Goal: Register for event/course

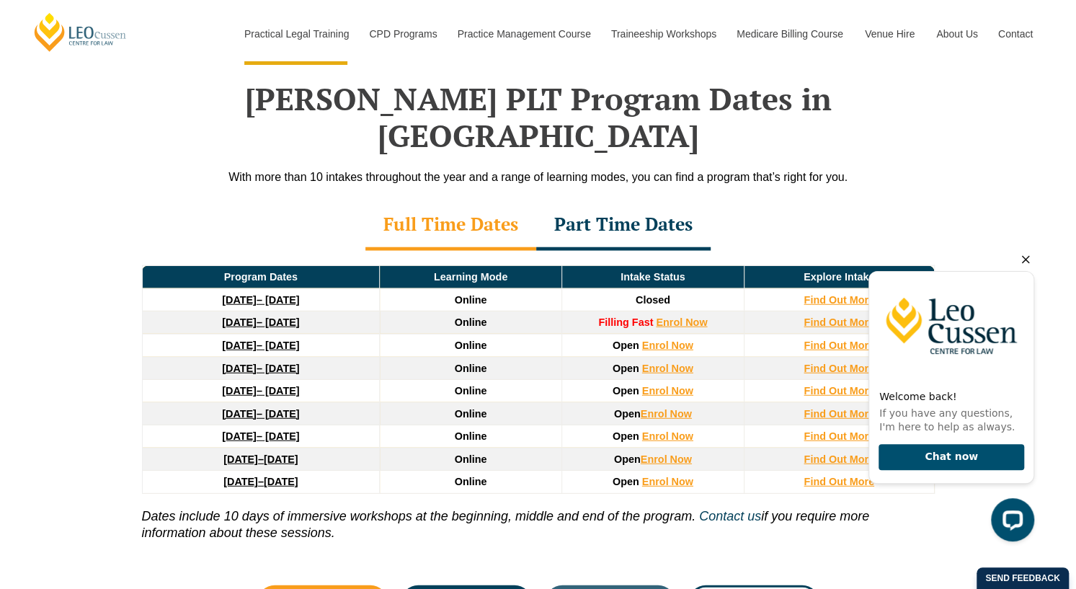
click at [1022, 260] on icon "Hide greeting" at bounding box center [1025, 259] width 17 height 17
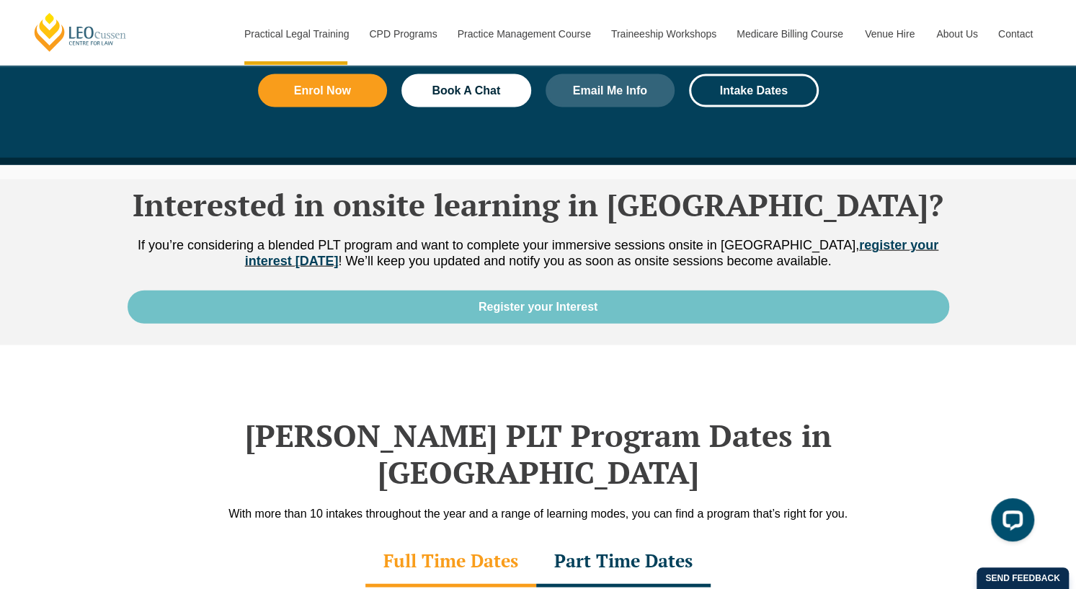
scroll to position [1586, 0]
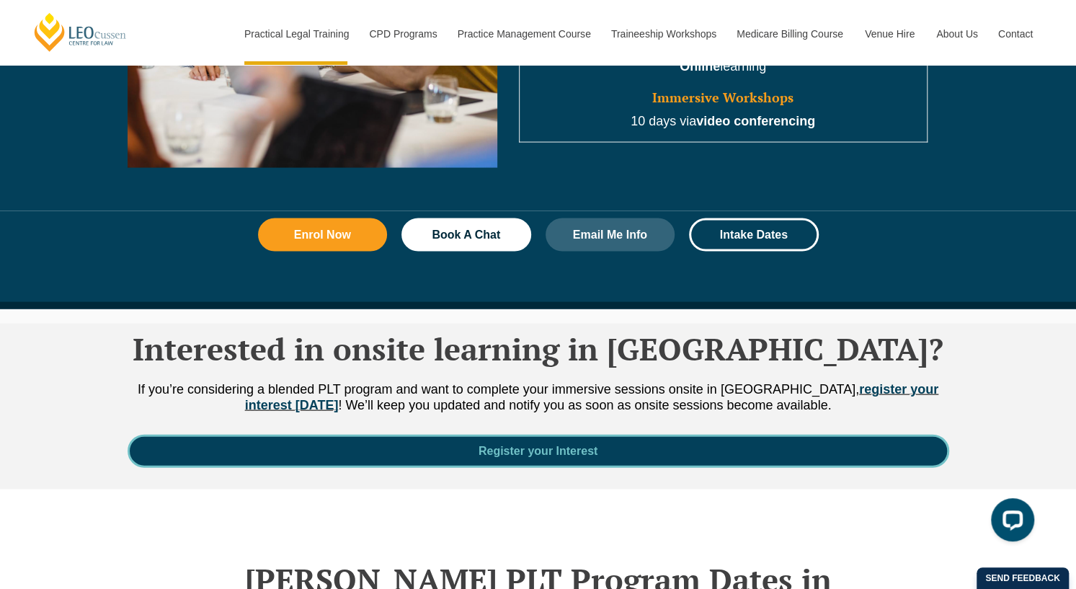
click at [546, 445] on span "Register your Interest" at bounding box center [538, 451] width 119 height 12
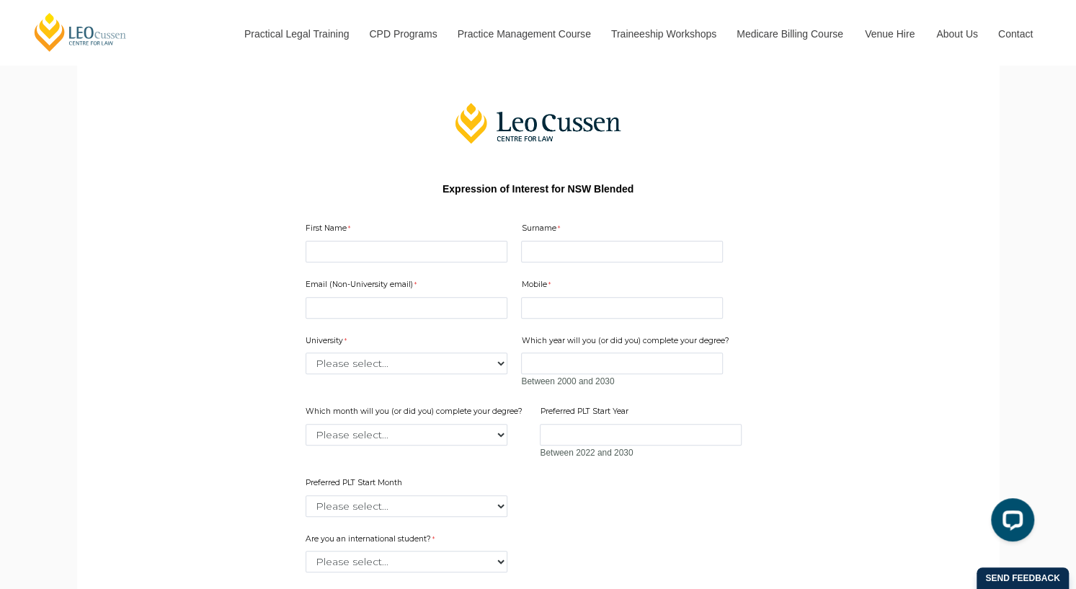
scroll to position [192, 0]
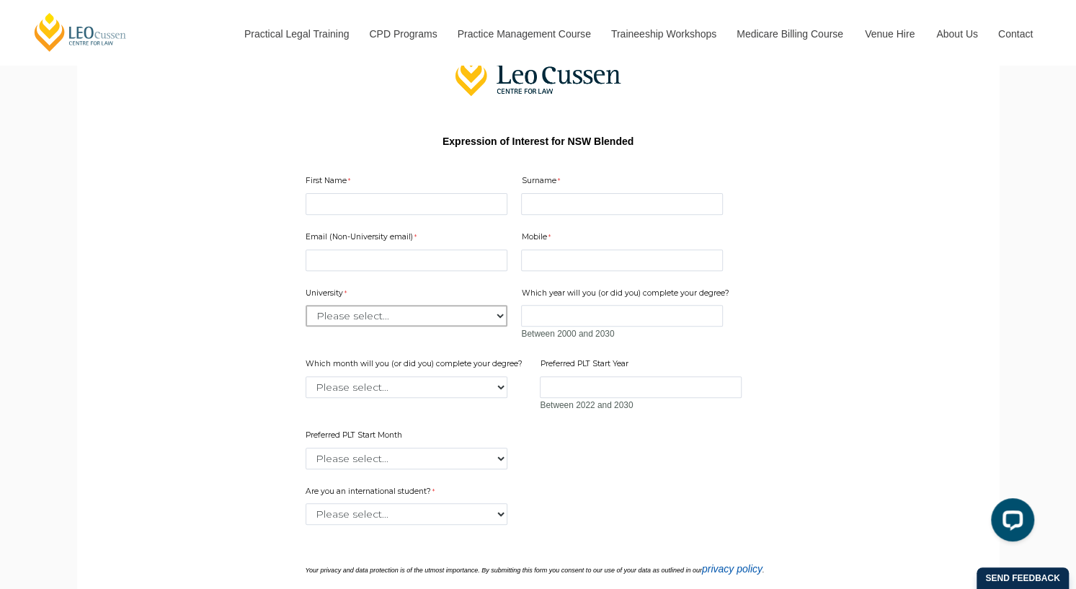
click at [494, 315] on select "Please select... Australian Catholic University Australian National University …" at bounding box center [407, 316] width 202 height 22
click at [501, 384] on select "Please select... January February March April May June July August September Oc…" at bounding box center [407, 387] width 202 height 22
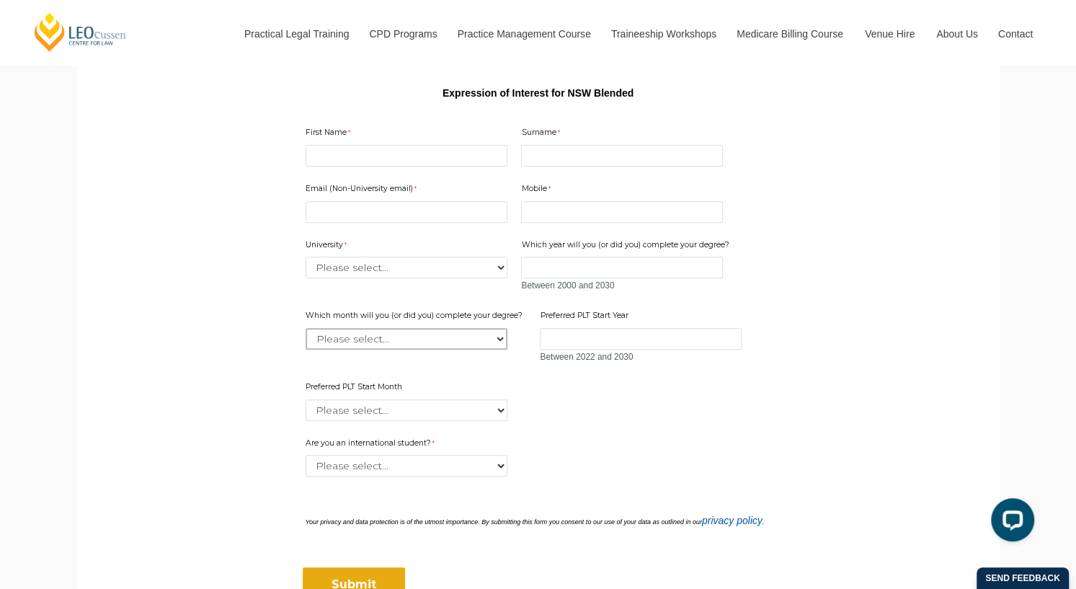
scroll to position [0, 0]
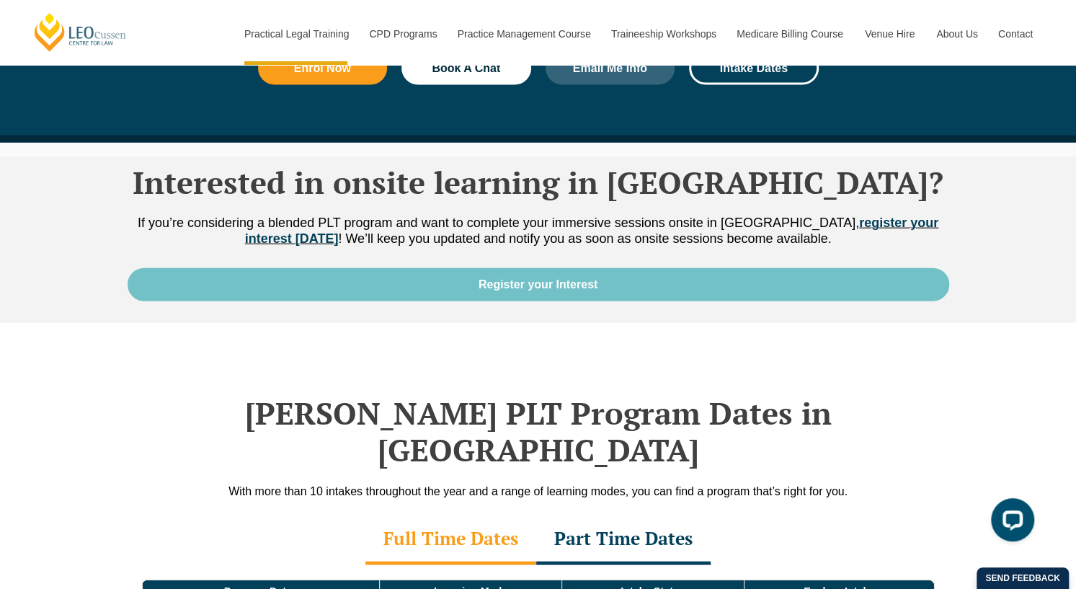
scroll to position [1730, 0]
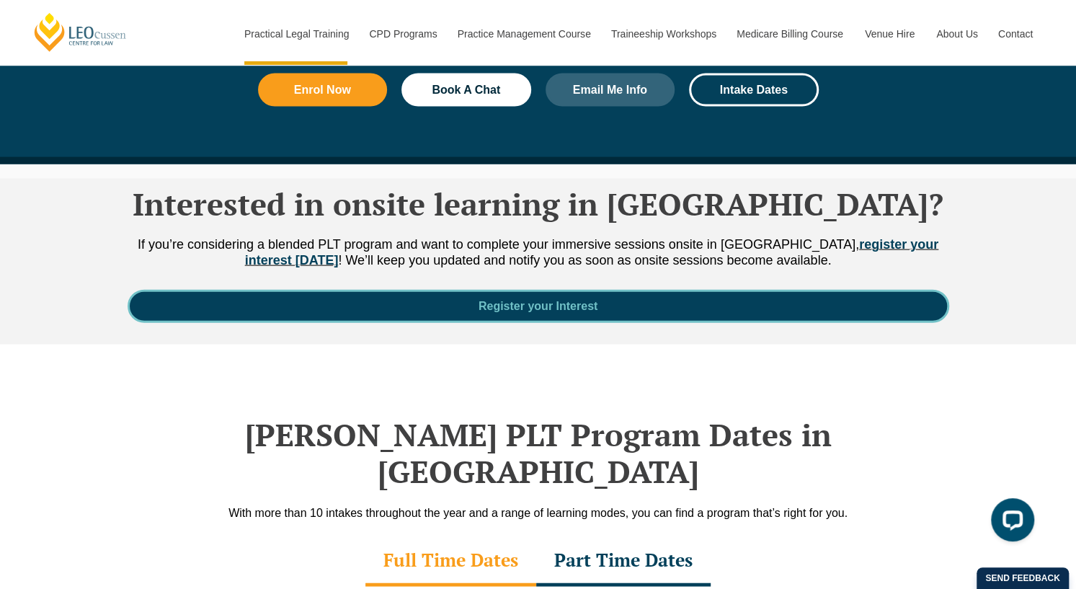
click at [544, 301] on span "Register your Interest" at bounding box center [538, 307] width 119 height 12
